Goal: Find contact information: Find contact information

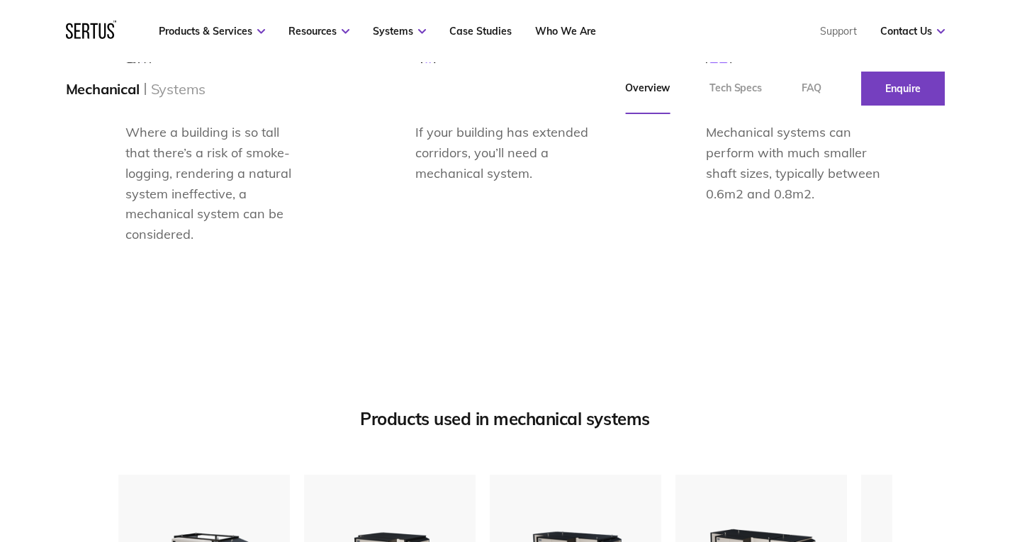
scroll to position [1418, 0]
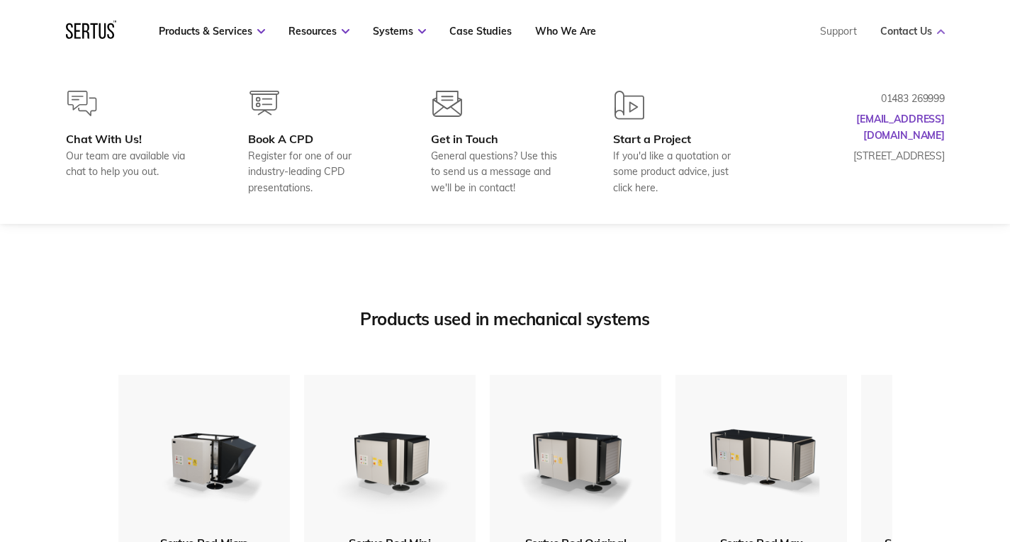
click at [915, 30] on link "Contact Us" at bounding box center [913, 31] width 65 height 13
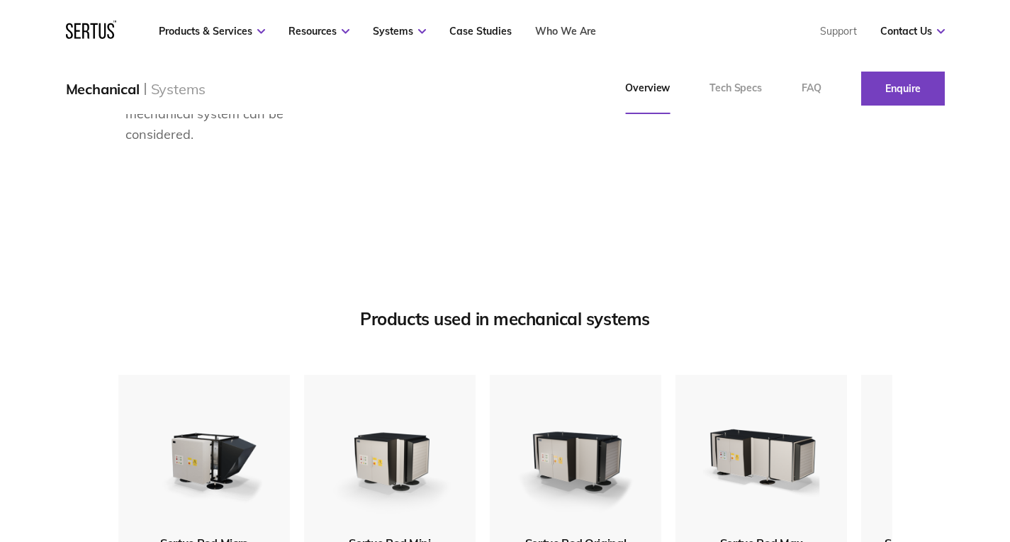
click at [571, 35] on link "Who We Are" at bounding box center [565, 31] width 61 height 13
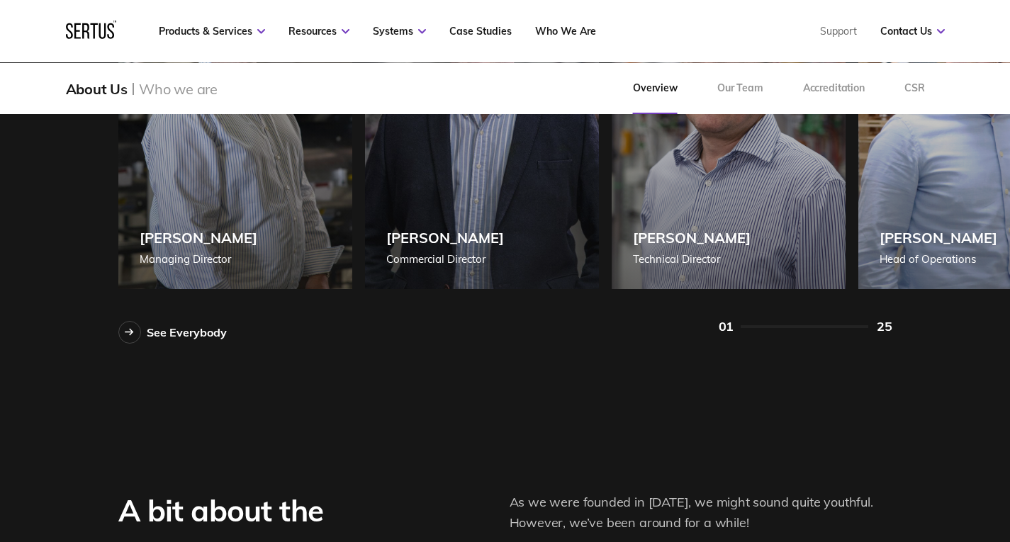
scroll to position [1276, 0]
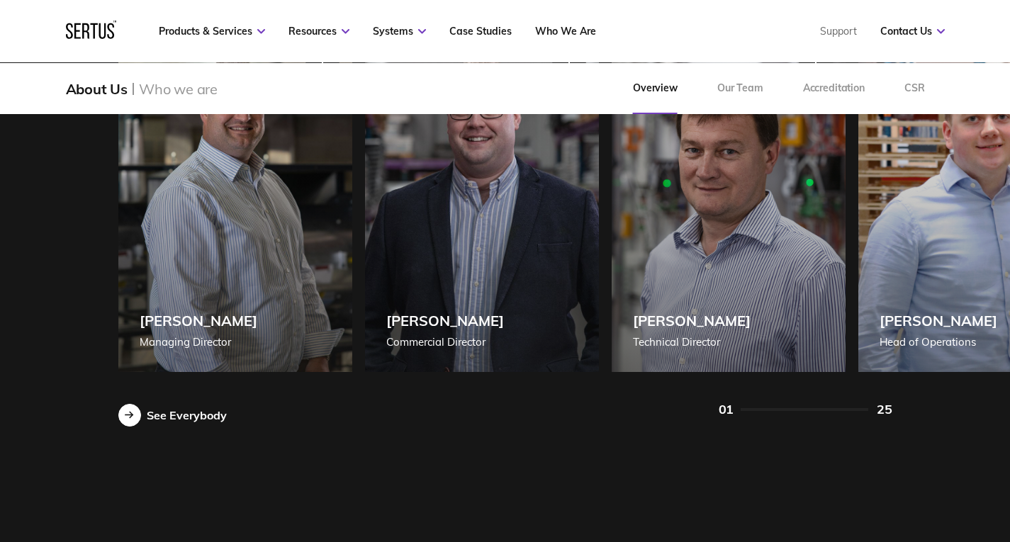
click at [138, 411] on div at bounding box center [129, 415] width 23 height 23
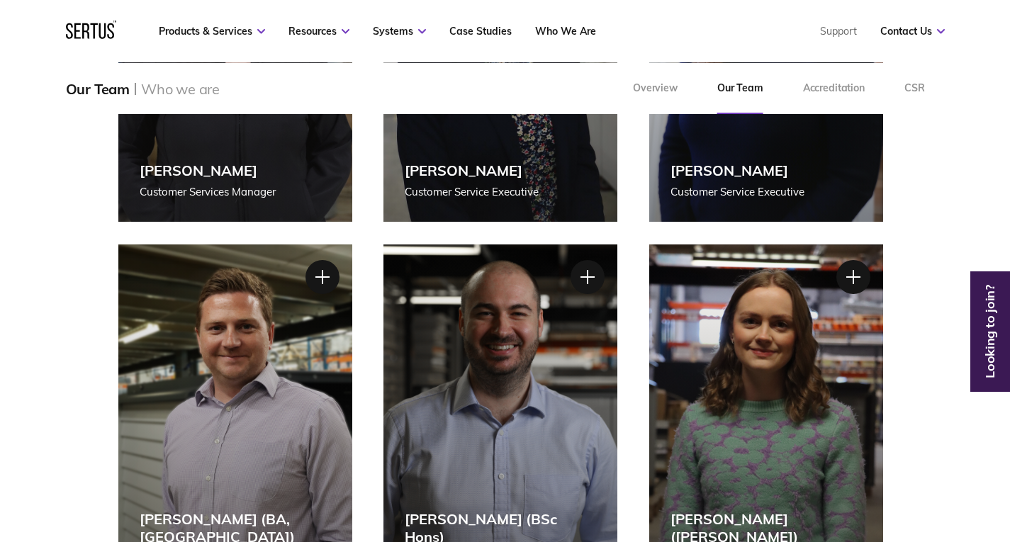
scroll to position [1560, 0]
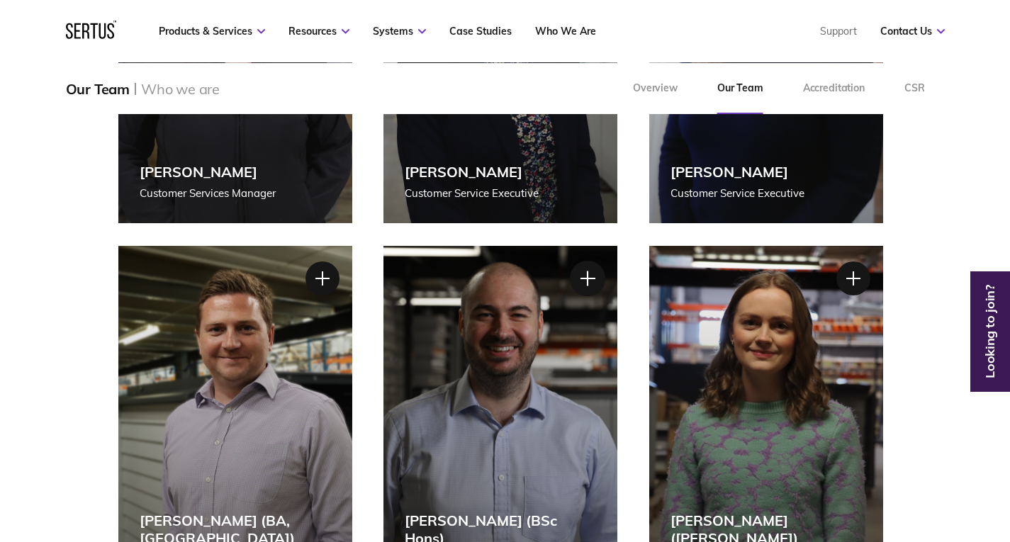
click at [587, 279] on div at bounding box center [587, 278] width 35 height 35
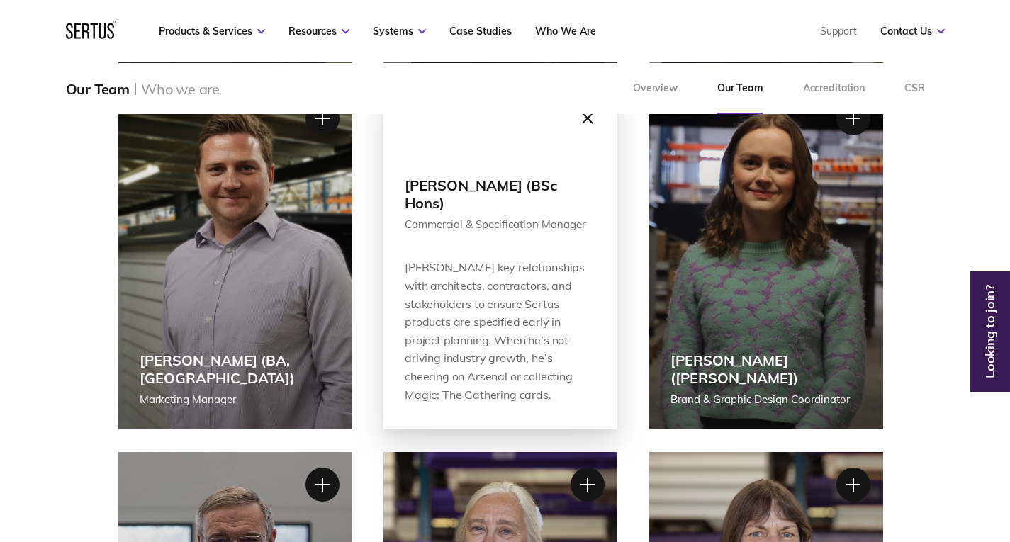
scroll to position [1843, 0]
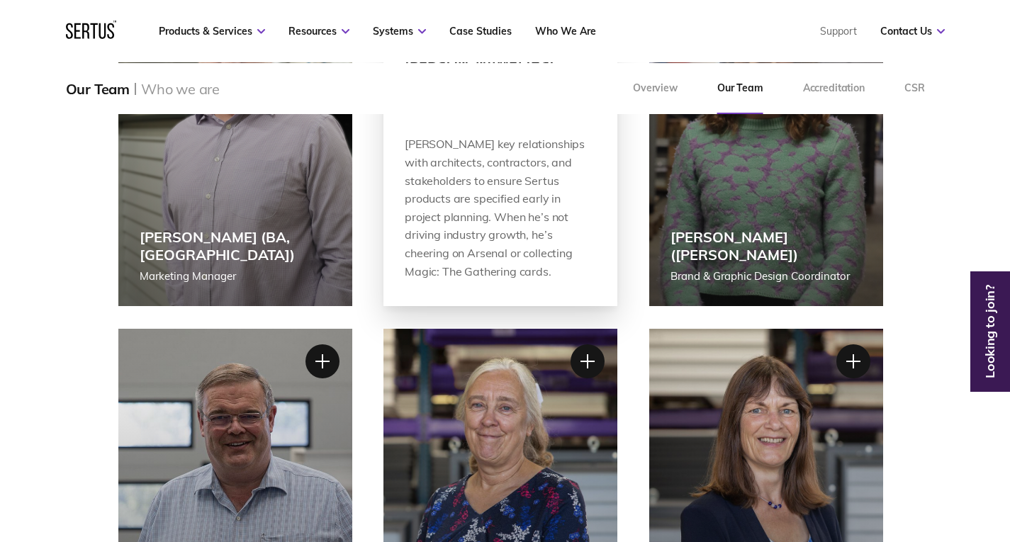
click at [491, 223] on div "[PERSON_NAME] key relationships with architects, contractors, and stakeholders …" at bounding box center [500, 208] width 191 height 145
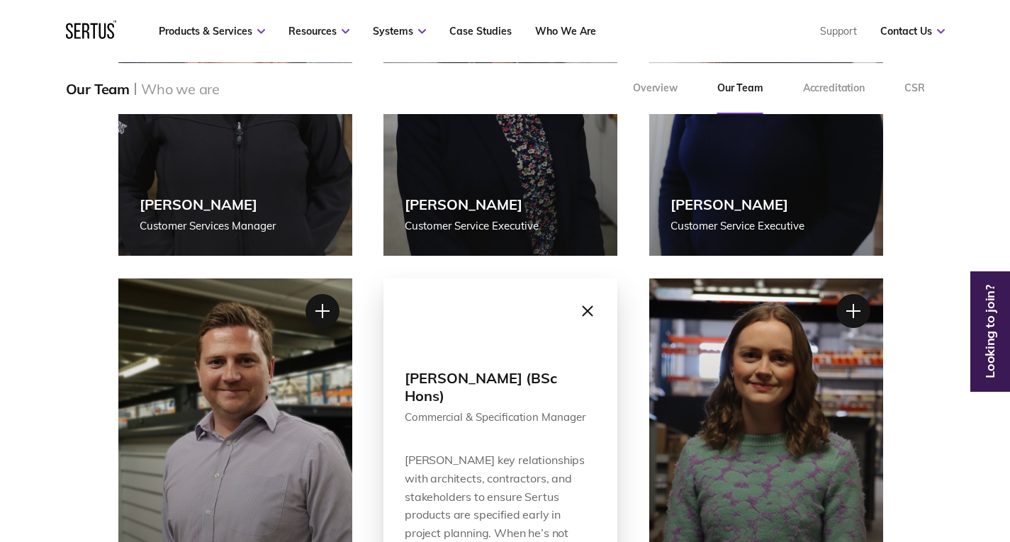
scroll to position [1631, 0]
